Goal: Find specific page/section: Find specific page/section

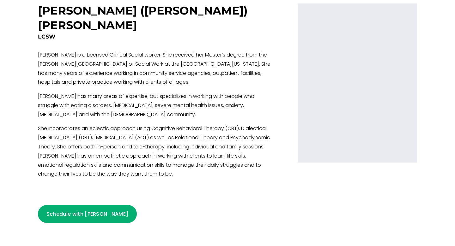
scroll to position [1147, 0]
